Goal: Transaction & Acquisition: Purchase product/service

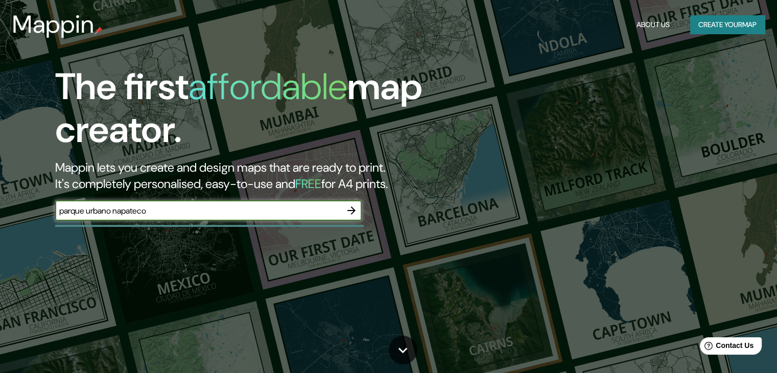
type input "parque urbano napateco"
click at [353, 212] on icon "button" at bounding box center [351, 210] width 12 height 12
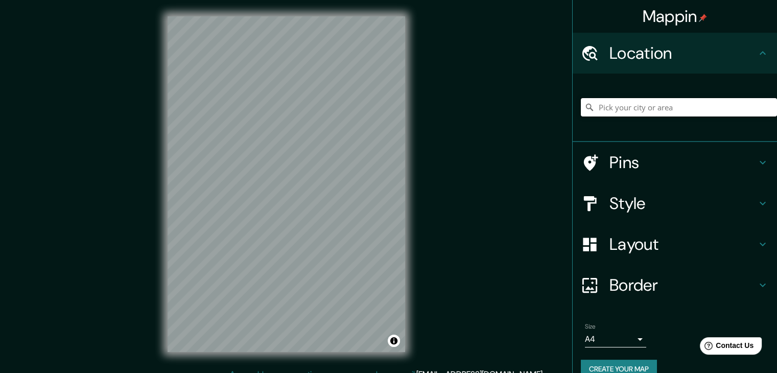
click at [613, 103] on input "Pick your city or area" at bounding box center [679, 107] width 196 height 18
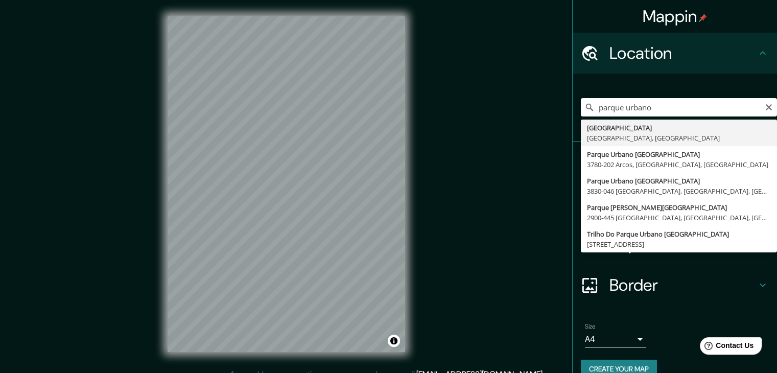
type input "[GEOGRAPHIC_DATA][PERSON_NAME], [GEOGRAPHIC_DATA], [GEOGRAPHIC_DATA]"
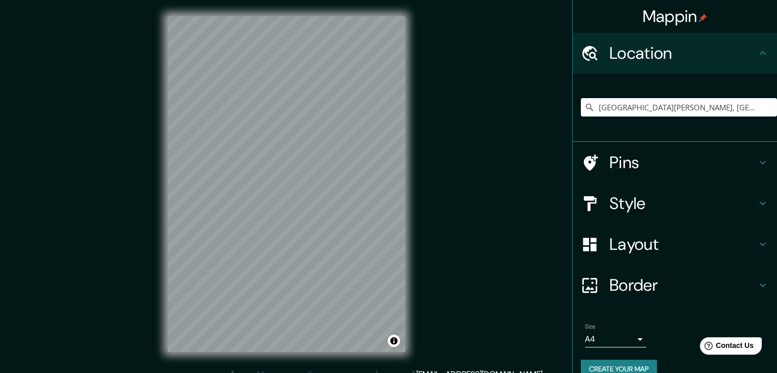
click at [759, 202] on icon at bounding box center [762, 204] width 6 height 4
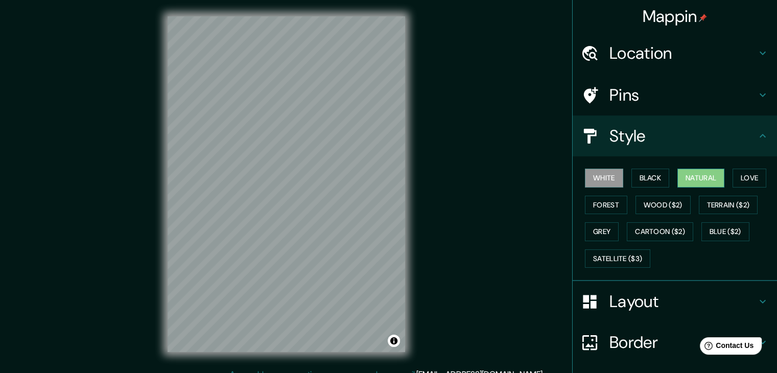
click at [696, 174] on button "Natural" at bounding box center [700, 178] width 47 height 19
click at [605, 176] on button "White" at bounding box center [604, 178] width 38 height 19
click at [635, 172] on button "Black" at bounding box center [650, 178] width 38 height 19
click at [709, 174] on button "Natural" at bounding box center [700, 178] width 47 height 19
click at [752, 179] on button "Love" at bounding box center [749, 178] width 34 height 19
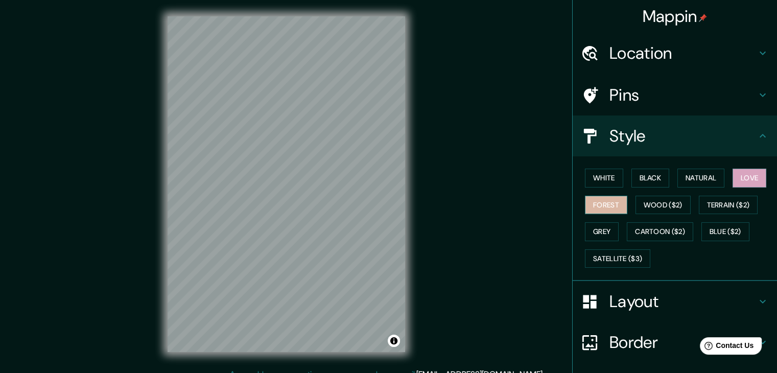
click at [612, 201] on button "Forest" at bounding box center [606, 205] width 42 height 19
click at [603, 231] on button "Grey" at bounding box center [602, 231] width 34 height 19
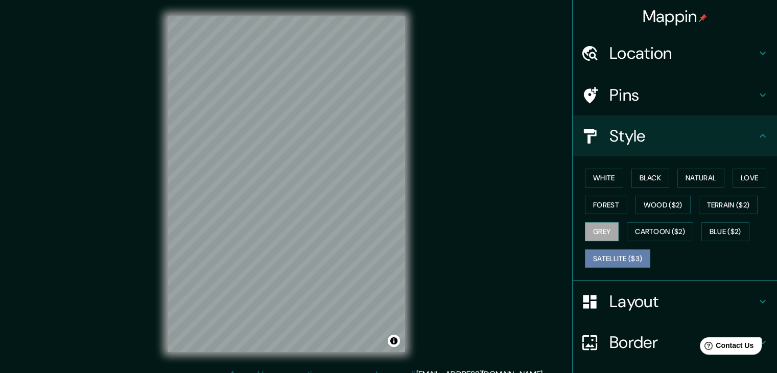
click at [611, 256] on button "Satellite ($3)" at bounding box center [617, 258] width 65 height 19
click at [657, 173] on button "Black" at bounding box center [650, 178] width 38 height 19
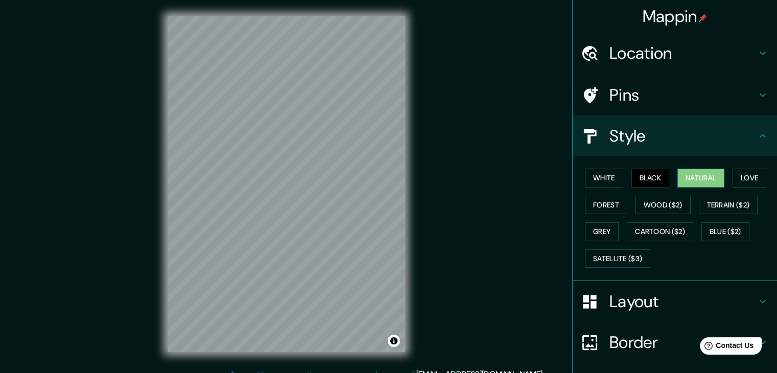
click at [701, 174] on button "Natural" at bounding box center [700, 178] width 47 height 19
click at [592, 178] on button "White" at bounding box center [604, 178] width 38 height 19
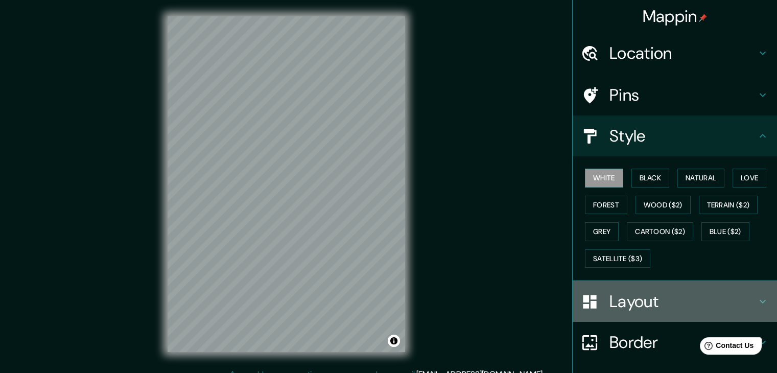
click at [756, 296] on icon at bounding box center [762, 301] width 12 height 12
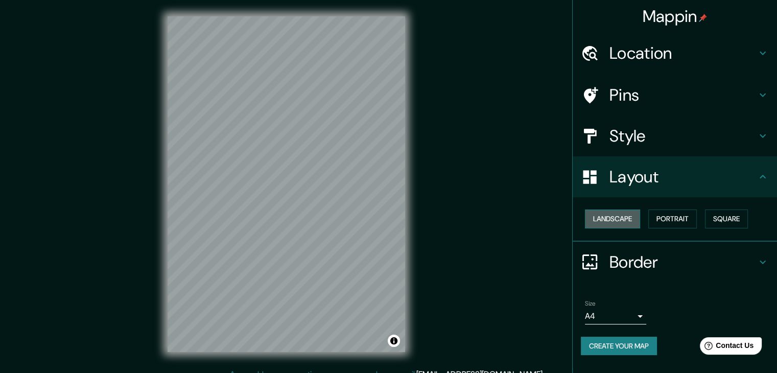
click at [597, 222] on button "Landscape" at bounding box center [612, 218] width 55 height 19
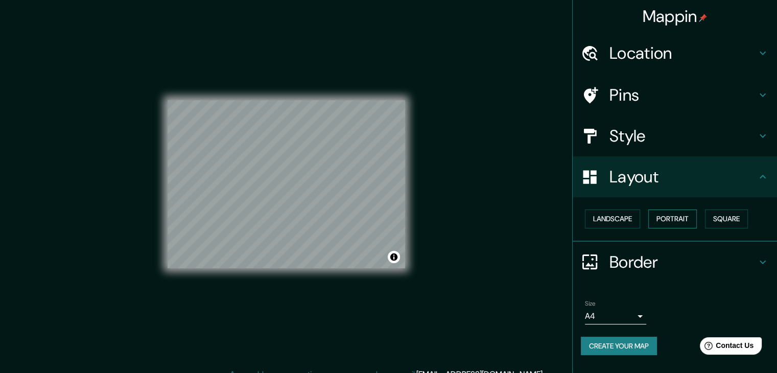
click at [663, 222] on button "Portrait" at bounding box center [672, 218] width 49 height 19
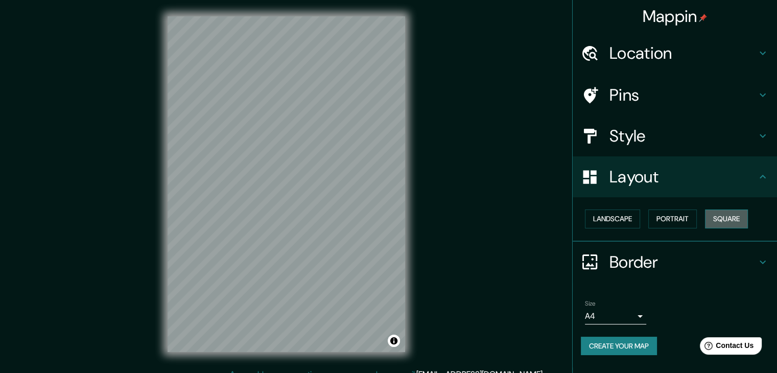
click at [737, 216] on button "Square" at bounding box center [726, 218] width 43 height 19
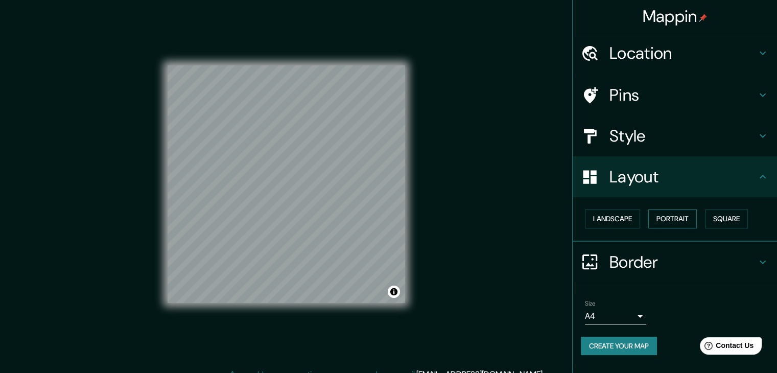
click at [688, 215] on button "Portrait" at bounding box center [672, 218] width 49 height 19
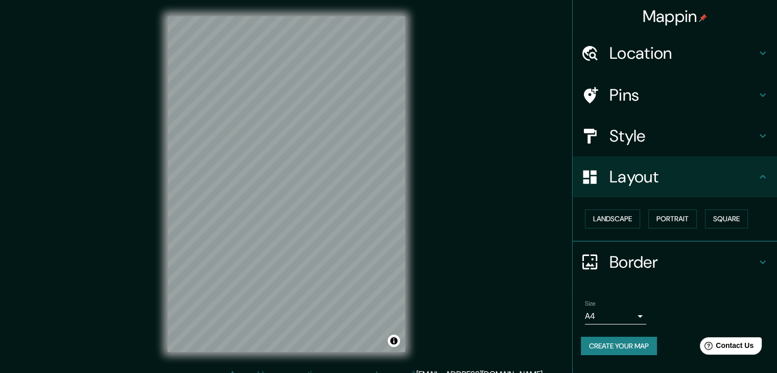
click at [756, 256] on h4 "Border" at bounding box center [682, 262] width 147 height 20
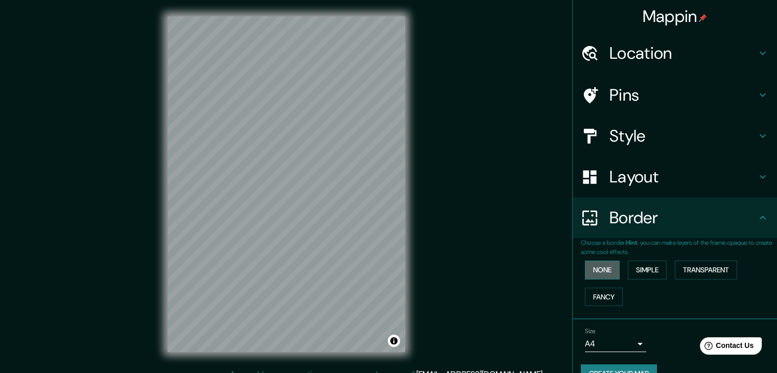
click at [585, 269] on button "None" at bounding box center [602, 269] width 35 height 19
click at [635, 265] on button "Simple" at bounding box center [647, 269] width 39 height 19
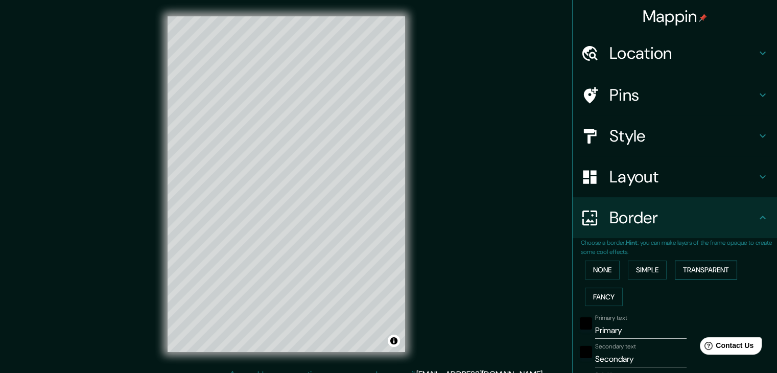
click at [700, 270] on button "Transparent" at bounding box center [706, 269] width 62 height 19
click at [604, 291] on button "Fancy" at bounding box center [604, 296] width 38 height 19
click at [605, 266] on button "None" at bounding box center [602, 269] width 35 height 19
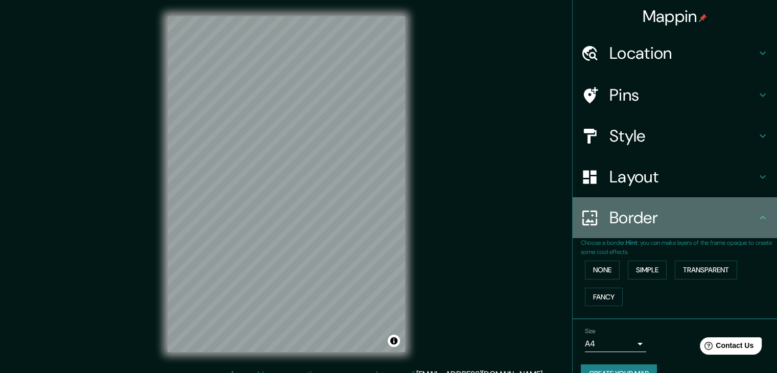
click at [760, 219] on div "Border" at bounding box center [674, 217] width 204 height 41
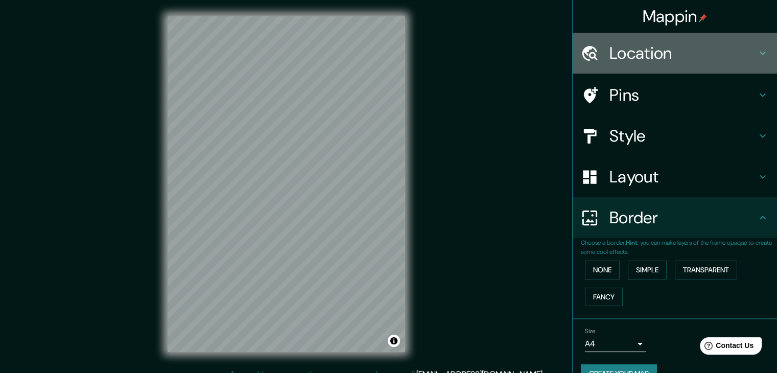
click at [747, 54] on h4 "Location" at bounding box center [682, 53] width 147 height 20
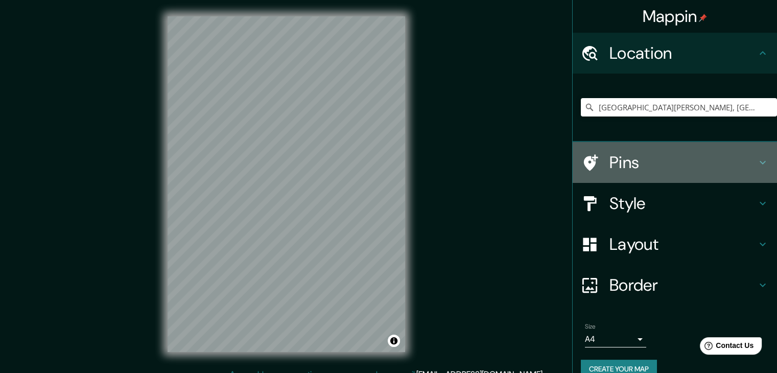
click at [757, 160] on icon at bounding box center [762, 162] width 12 height 12
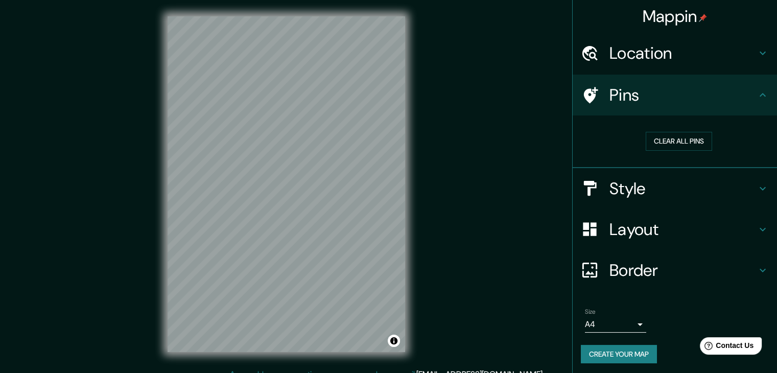
click at [756, 183] on icon at bounding box center [762, 188] width 12 height 12
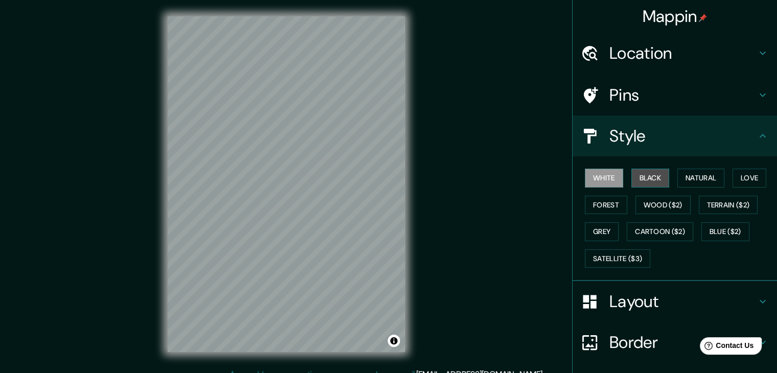
click at [658, 174] on button "Black" at bounding box center [650, 178] width 38 height 19
click at [585, 184] on button "White" at bounding box center [604, 178] width 38 height 19
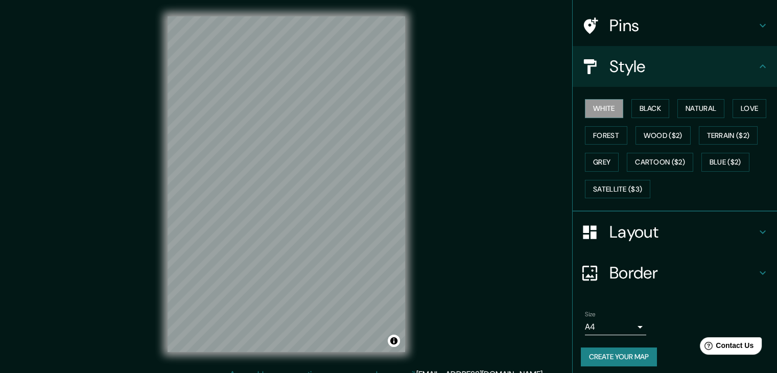
scroll to position [74, 0]
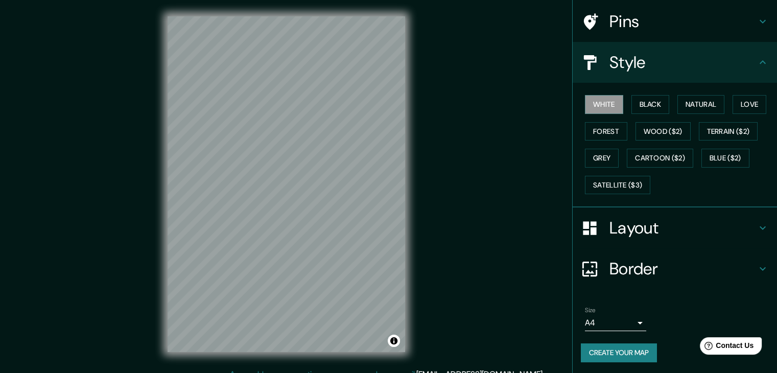
click at [629, 319] on body "Mappin Location [GEOGRAPHIC_DATA], [GEOGRAPHIC_DATA], [GEOGRAPHIC_DATA] Pins St…" at bounding box center [388, 186] width 777 height 373
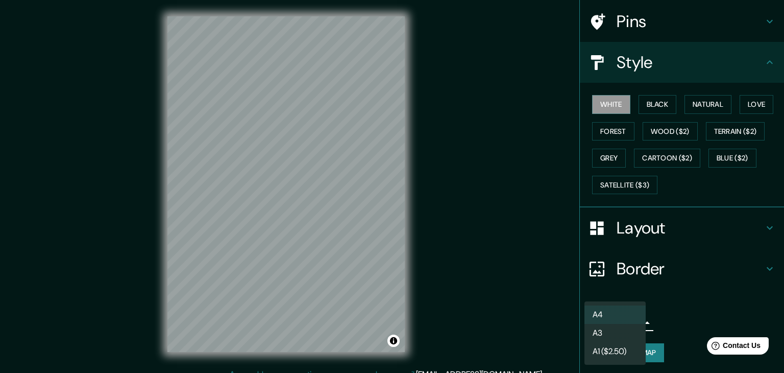
click at [670, 294] on div at bounding box center [392, 186] width 784 height 373
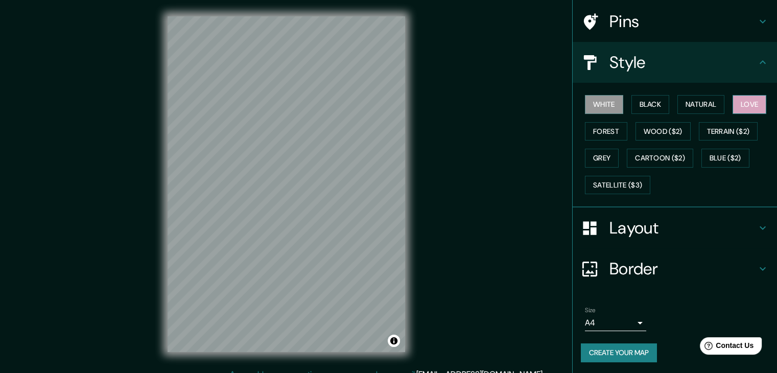
click at [735, 100] on button "Love" at bounding box center [749, 104] width 34 height 19
click at [631, 106] on button "Black" at bounding box center [650, 104] width 38 height 19
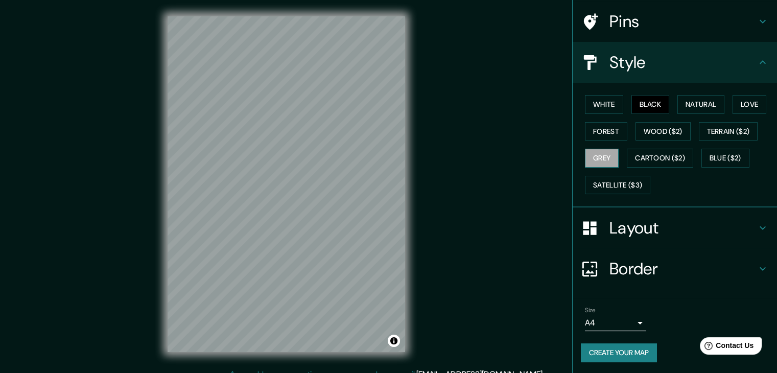
click at [592, 157] on button "Grey" at bounding box center [602, 158] width 34 height 19
click at [595, 108] on button "White" at bounding box center [604, 104] width 38 height 19
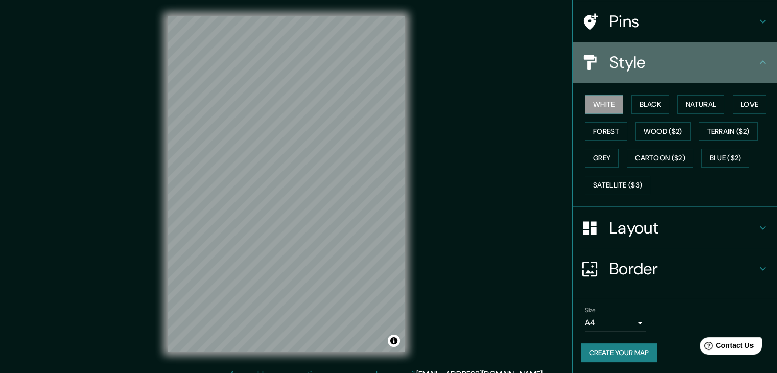
click at [756, 61] on icon at bounding box center [762, 62] width 12 height 12
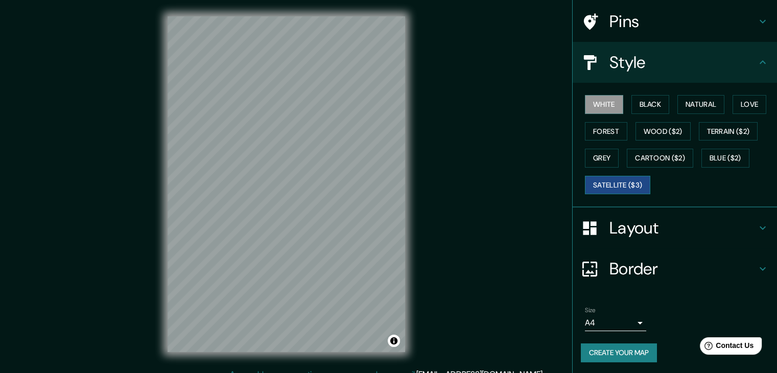
click at [605, 182] on button "Satellite ($3)" at bounding box center [617, 185] width 65 height 19
